Goal: Task Accomplishment & Management: Manage account settings

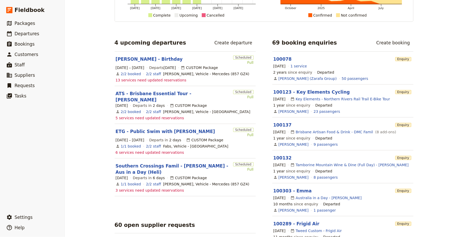
scroll to position [72, 0]
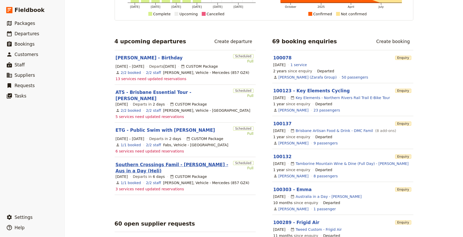
click at [160, 162] on link "Southern Crossings Famil - [PERSON_NAME] - Aus in a Day (Heli)" at bounding box center [173, 168] width 115 height 12
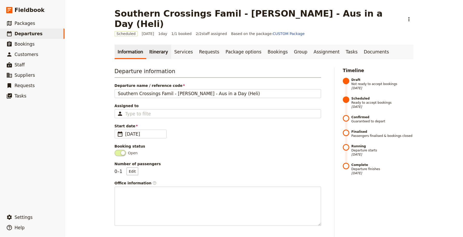
click at [151, 45] on link "Itinerary" at bounding box center [158, 52] width 25 height 15
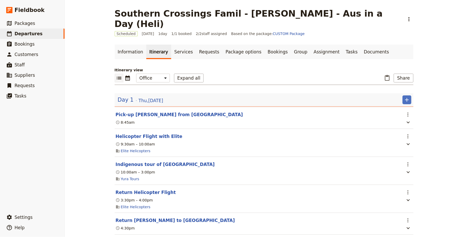
scroll to position [0, 0]
click at [408, 112] on icon "Actions" at bounding box center [408, 114] width 1 height 4
click at [419, 114] on span "Edit this itinerary item" at bounding box center [427, 114] width 41 height 5
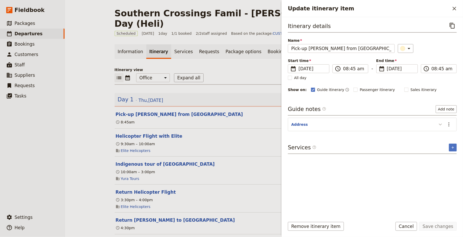
click at [441, 124] on icon "Update itinerary item" at bounding box center [440, 125] width 3 height 2
drag, startPoint x: 347, startPoint y: 130, endPoint x: 289, endPoint y: 131, distance: 58.1
click at [289, 131] on div "[STREET_ADDRESS][PERSON_NAME]" at bounding box center [372, 133] width 168 height 8
copy span "[STREET_ADDRESS][PERSON_NAME]"
click at [410, 226] on button "Cancel" at bounding box center [407, 226] width 22 height 9
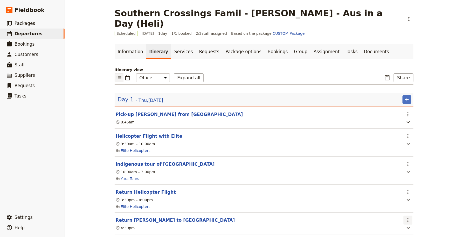
click at [408, 218] on icon "Actions" at bounding box center [408, 220] width 1 height 4
click at [417, 219] on span "Edit this itinerary item" at bounding box center [427, 219] width 41 height 5
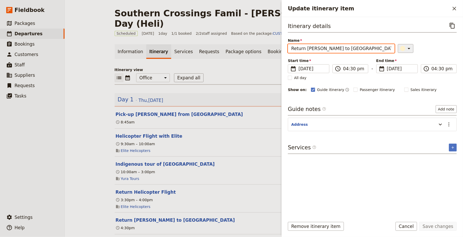
drag, startPoint x: 339, startPoint y: 49, endPoint x: 398, endPoint y: 49, distance: 58.9
click at [398, 49] on div "Name Return [PERSON_NAME] to Brisbane Quarters ​" at bounding box center [372, 45] width 169 height 15
type input "Return [PERSON_NAME] to [GEOGRAPHIC_DATA]"
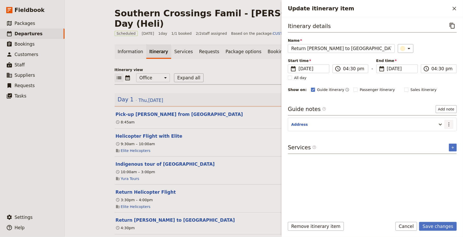
click at [452, 125] on icon "Actions" at bounding box center [449, 124] width 6 height 6
click at [441, 136] on span "Edit note" at bounding box center [434, 134] width 16 height 5
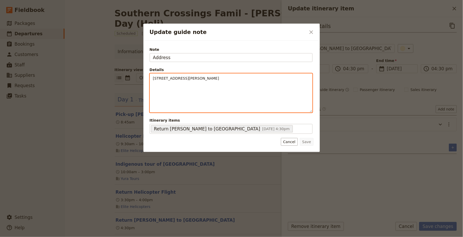
click at [182, 79] on span "[STREET_ADDRESS][PERSON_NAME]" at bounding box center [186, 78] width 66 height 4
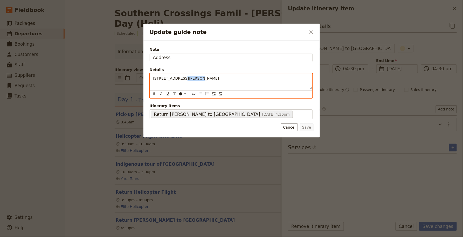
click at [182, 79] on span "[STREET_ADDRESS][PERSON_NAME]" at bounding box center [186, 78] width 66 height 4
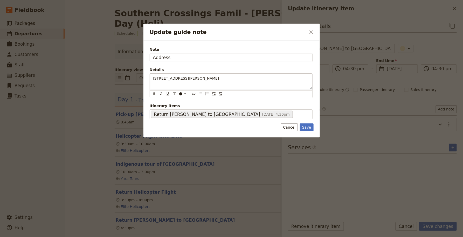
click at [310, 237] on div "Update guide note ​ Note Address Details [STREET_ADDRESS][PERSON_NAME] ​ ​ ​ ​ …" at bounding box center [231, 237] width 463 height 0
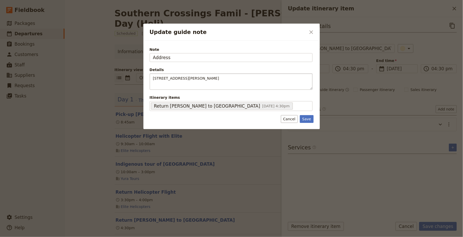
click at [307, 122] on div "Note Address Details [STREET_ADDRESS][PERSON_NAME] ​ ​ ​ ​ ​ ​ ​ ​ ​ ​ [STREET_…" at bounding box center [231, 85] width 176 height 88
click at [313, 119] on button "Save" at bounding box center [306, 119] width 13 height 8
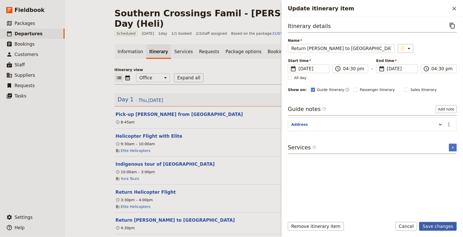
click at [444, 228] on button "Save changes" at bounding box center [438, 226] width 38 height 9
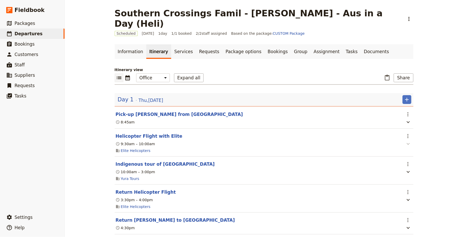
click at [407, 141] on icon "button" at bounding box center [408, 144] width 6 height 6
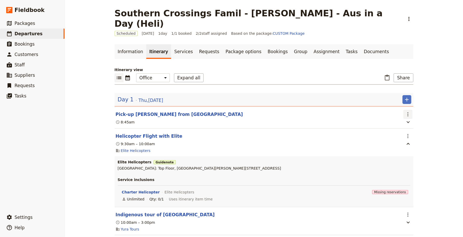
click at [408, 112] on icon "Actions" at bounding box center [408, 114] width 1 height 4
click at [434, 96] on div "Southern Crossings Famil - [PERSON_NAME] - Aus in a Day (Heli) ​ Scheduled [DAT…" at bounding box center [264, 118] width 398 height 237
click at [408, 121] on icon "button" at bounding box center [408, 122] width 3 height 2
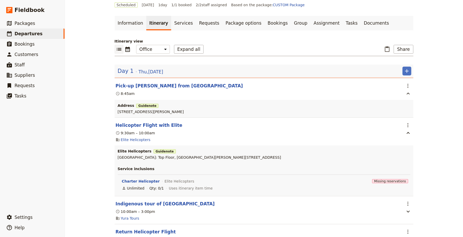
scroll to position [31, 0]
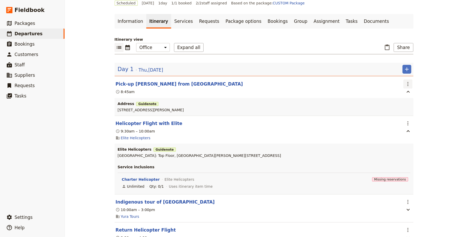
click at [409, 81] on icon "Actions" at bounding box center [408, 84] width 6 height 6
click at [417, 84] on span "Edit this itinerary item" at bounding box center [427, 83] width 41 height 5
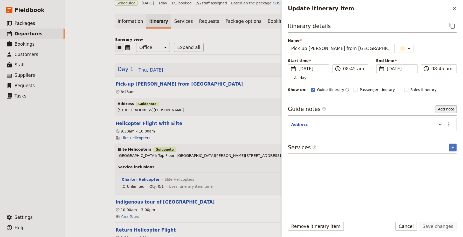
click at [447, 109] on button "Add note" at bounding box center [446, 109] width 21 height 8
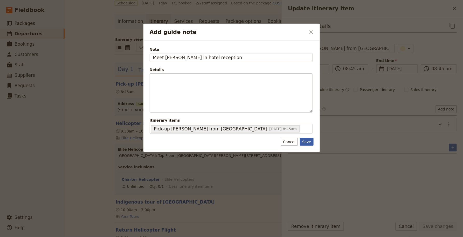
type input "Meet [PERSON_NAME] in hotel reception"
click at [308, 140] on button "Save" at bounding box center [306, 142] width 13 height 8
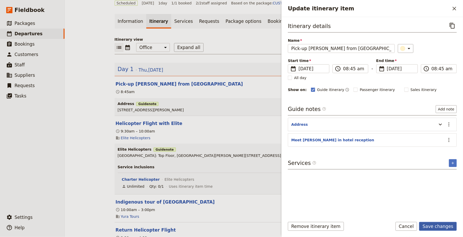
click at [446, 226] on button "Save changes" at bounding box center [438, 226] width 38 height 9
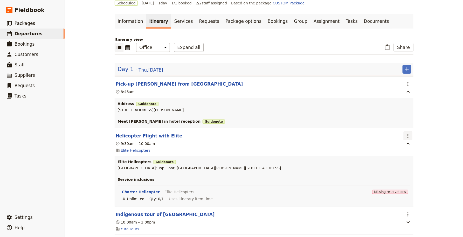
click at [409, 132] on button "​" at bounding box center [408, 136] width 9 height 9
click at [415, 136] on span "Edit this itinerary item" at bounding box center [427, 135] width 41 height 5
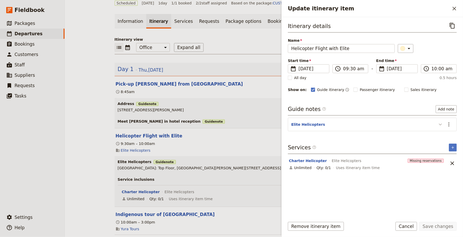
click at [442, 124] on icon "Update itinerary item" at bounding box center [440, 125] width 3 height 2
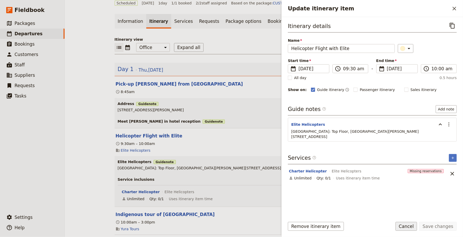
click at [415, 226] on button "Cancel" at bounding box center [407, 226] width 22 height 9
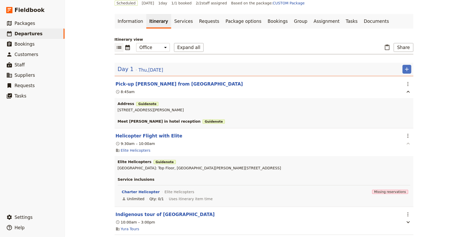
click at [408, 141] on icon "button" at bounding box center [408, 144] width 6 height 6
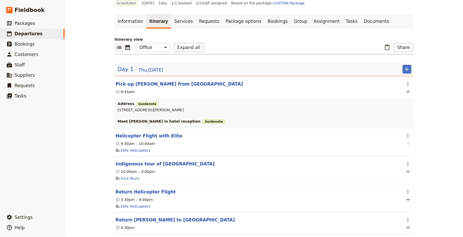
scroll to position [30, 0]
click at [409, 169] on icon "button" at bounding box center [408, 172] width 6 height 6
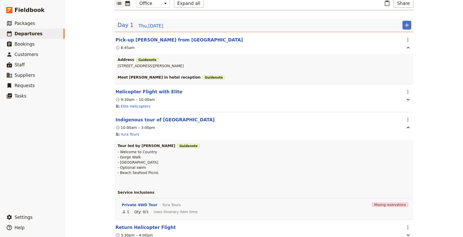
scroll to position [75, 0]
click at [408, 117] on icon "Actions" at bounding box center [408, 119] width 1 height 4
click at [414, 118] on span "Edit this itinerary item" at bounding box center [427, 118] width 41 height 5
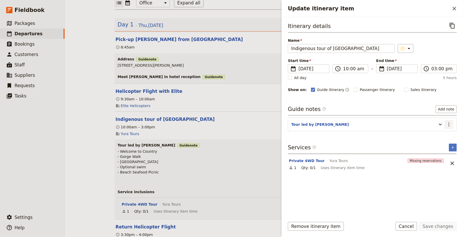
click at [451, 123] on icon "Actions" at bounding box center [449, 124] width 6 height 6
click at [439, 134] on span "Edit note" at bounding box center [434, 134] width 16 height 5
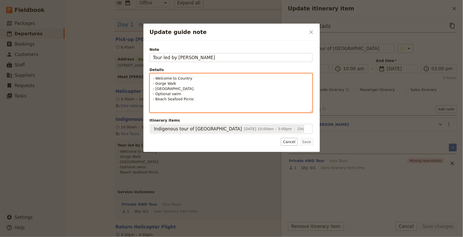
click at [193, 88] on p "- Welcome to Country - Gorge Walk - 4WD Beach Drive - Optional swim - Beach Sea…" at bounding box center [231, 89] width 156 height 26
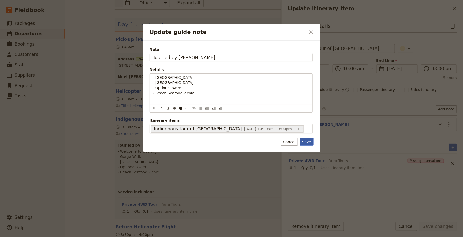
click at [307, 142] on button "Save" at bounding box center [306, 142] width 13 height 8
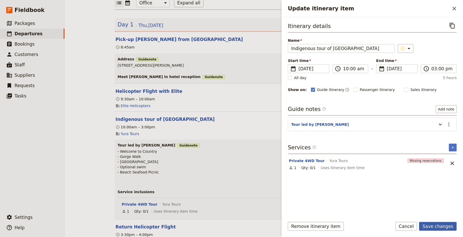
click at [439, 226] on button "Save changes" at bounding box center [438, 226] width 38 height 9
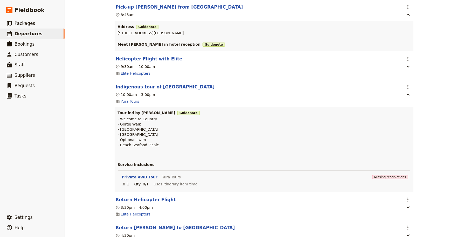
scroll to position [113, 0]
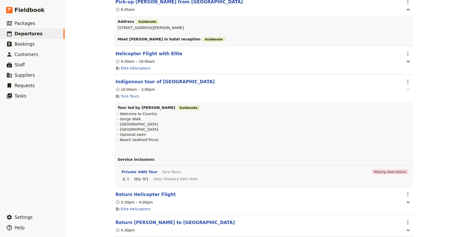
click at [408, 86] on icon "button" at bounding box center [408, 89] width 6 height 6
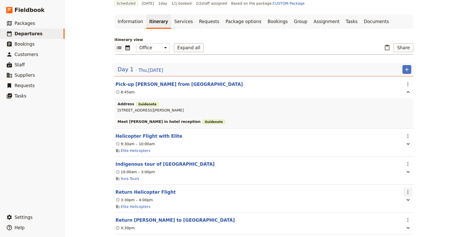
click at [409, 189] on icon "Actions" at bounding box center [408, 192] width 6 height 6
click at [437, 173] on div "Southern Crossings Famil - [PERSON_NAME] - Aus in a Day (Heli) ​ Scheduled [DAT…" at bounding box center [264, 118] width 398 height 237
click at [408, 141] on icon "button" at bounding box center [408, 144] width 6 height 6
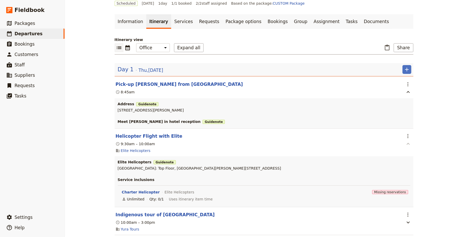
click at [408, 141] on icon "button" at bounding box center [408, 144] width 6 height 6
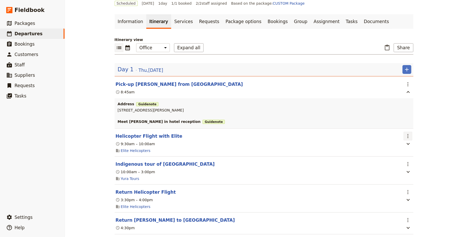
click at [409, 133] on icon "Actions" at bounding box center [408, 136] width 6 height 6
click at [415, 134] on span "Edit this itinerary item" at bounding box center [427, 135] width 41 height 5
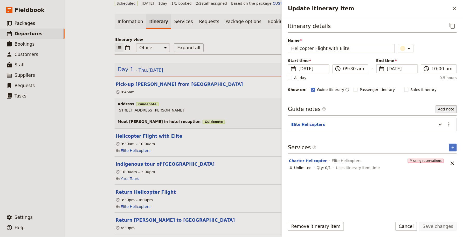
click at [450, 111] on button "Add note" at bounding box center [446, 109] width 21 height 8
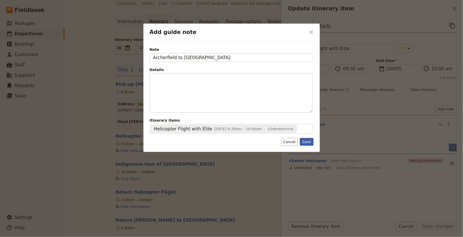
type input "Archerfield to [GEOGRAPHIC_DATA]"
click at [307, 143] on button "Save" at bounding box center [306, 142] width 13 height 8
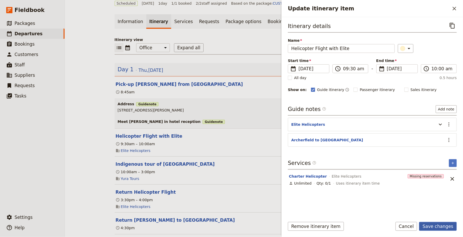
click at [434, 227] on button "Save changes" at bounding box center [438, 226] width 38 height 9
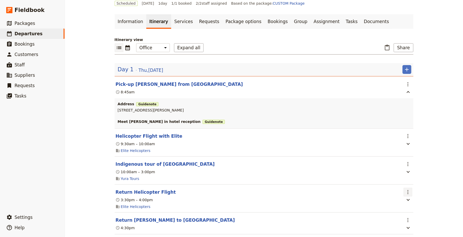
click at [408, 189] on icon "Actions" at bounding box center [408, 192] width 6 height 6
click at [416, 192] on span "Edit this itinerary item" at bounding box center [427, 191] width 41 height 5
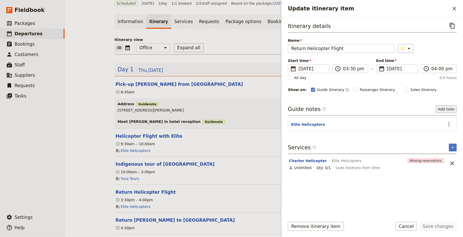
click at [451, 108] on button "Add note" at bounding box center [446, 109] width 21 height 8
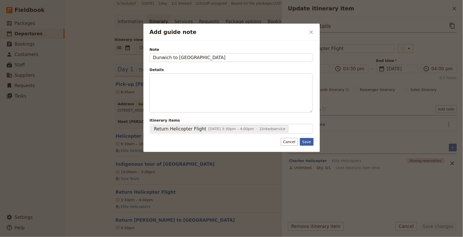
type input "Dunwich to [GEOGRAPHIC_DATA]"
click at [308, 140] on button "Save" at bounding box center [306, 142] width 13 height 8
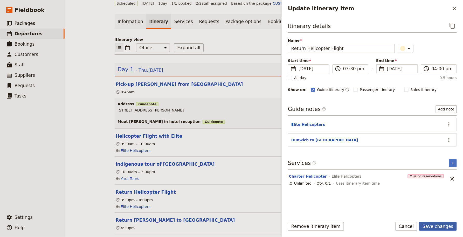
click at [435, 229] on button "Save changes" at bounding box center [438, 226] width 38 height 9
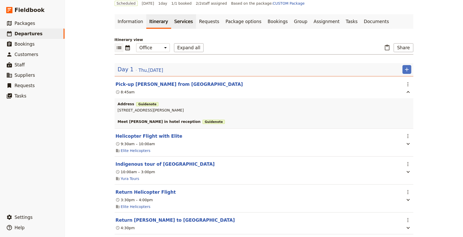
click at [174, 14] on link "Services" at bounding box center [183, 21] width 25 height 15
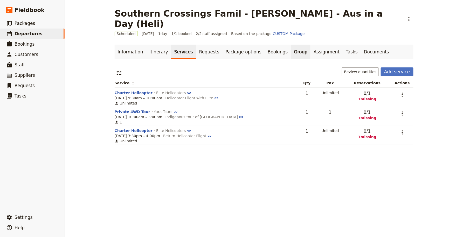
click at [291, 45] on link "Group" at bounding box center [301, 52] width 20 height 15
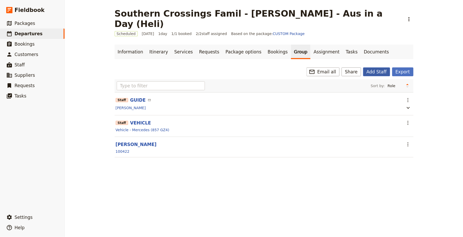
click at [375, 67] on button "Add Staff" at bounding box center [376, 71] width 27 height 9
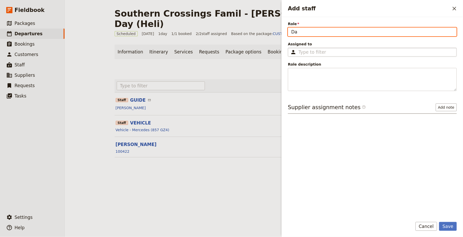
type input "D"
type input "GUIDE"
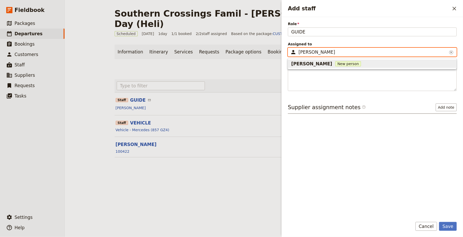
type input "[PERSON_NAME]"
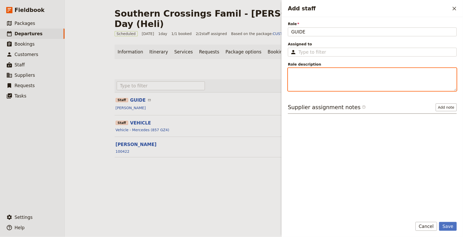
click at [309, 74] on textarea "Role description" at bounding box center [372, 79] width 169 height 23
type textarea "[PERSON_NAME]"
click at [303, 72] on textarea "[PERSON_NAME]" at bounding box center [372, 79] width 169 height 23
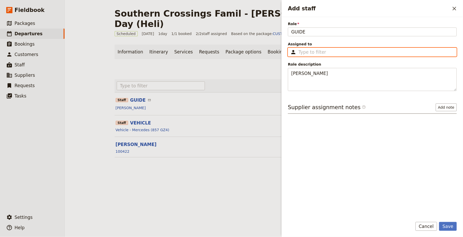
click at [306, 51] on input "Assigned to ​" at bounding box center [376, 52] width 155 height 6
paste input "[PERSON_NAME]"
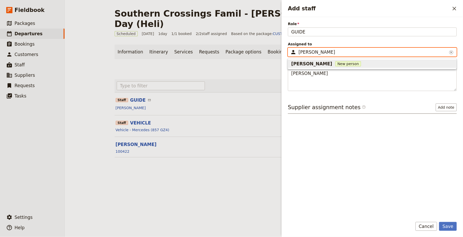
click at [326, 65] on div "[PERSON_NAME] New person" at bounding box center [372, 64] width 162 height 6
type input "[PERSON_NAME]"
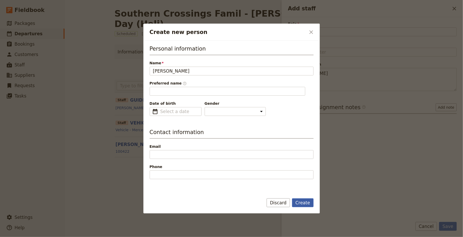
type input "[PERSON_NAME]"
click at [303, 202] on button "Create" at bounding box center [303, 202] width 22 height 9
type input "[PERSON_NAME]"
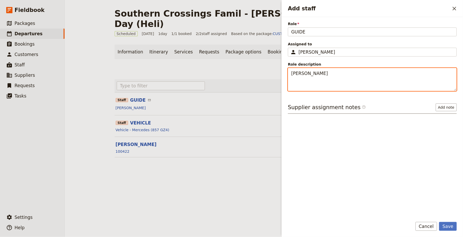
click at [315, 73] on textarea "[PERSON_NAME]" at bounding box center [372, 79] width 169 height 23
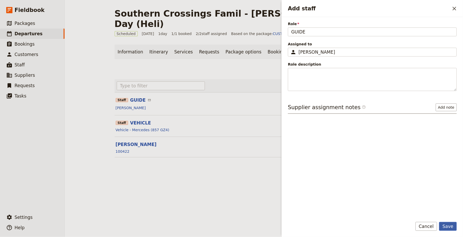
click at [447, 230] on button "Save" at bounding box center [448, 226] width 18 height 9
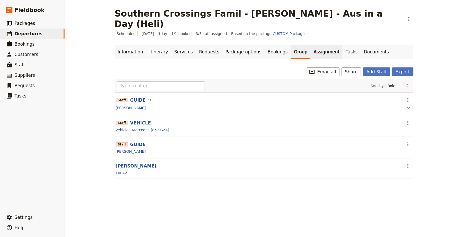
click at [313, 45] on link "Assignment" at bounding box center [326, 52] width 32 height 15
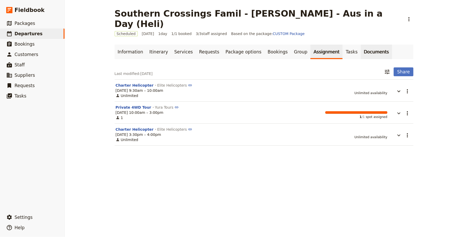
click at [361, 45] on link "Documents" at bounding box center [376, 52] width 31 height 15
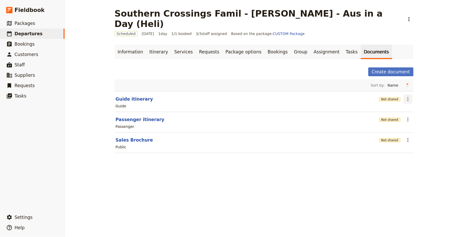
click at [404, 95] on button "​" at bounding box center [408, 99] width 9 height 9
click at [419, 107] on span "Edit document" at bounding box center [420, 106] width 26 height 5
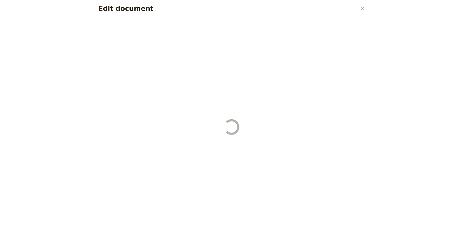
select select "STAFF"
select select "RUN_SHEET"
select select "DEFAULT"
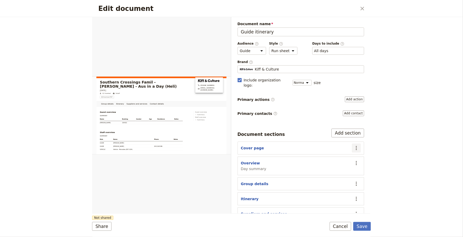
click at [354, 145] on icon "Actions" at bounding box center [356, 148] width 6 height 6
click at [344, 154] on span "Edit section" at bounding box center [337, 152] width 42 height 5
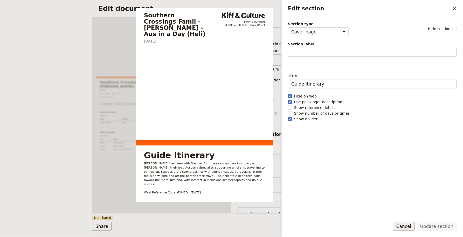
click at [406, 226] on button "Cancel" at bounding box center [404, 226] width 22 height 9
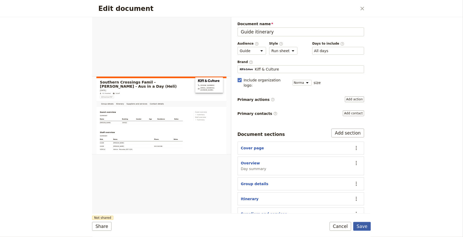
click at [363, 227] on button "Save" at bounding box center [362, 226] width 18 height 9
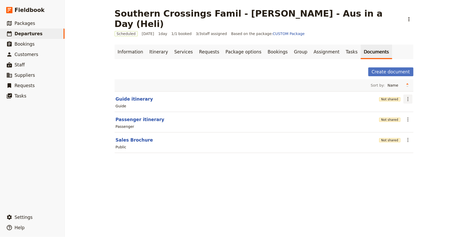
click at [409, 96] on icon "Actions" at bounding box center [408, 99] width 6 height 6
click at [415, 100] on span "Share" at bounding box center [412, 99] width 10 height 5
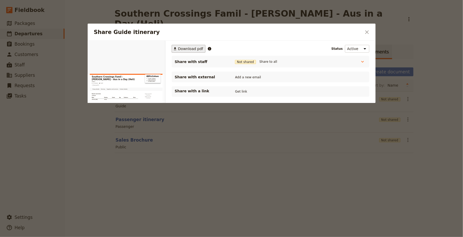
click at [186, 50] on span "Download pdf" at bounding box center [190, 48] width 25 height 5
